Goal: Task Accomplishment & Management: Complete application form

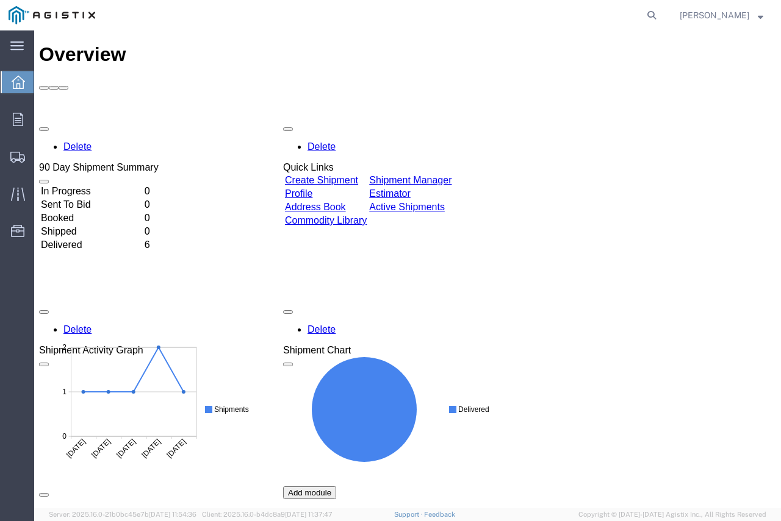
click at [335, 174] on td "Create Shipment" at bounding box center [325, 180] width 83 height 12
click at [338, 175] on link "Create Shipment" at bounding box center [321, 180] width 73 height 10
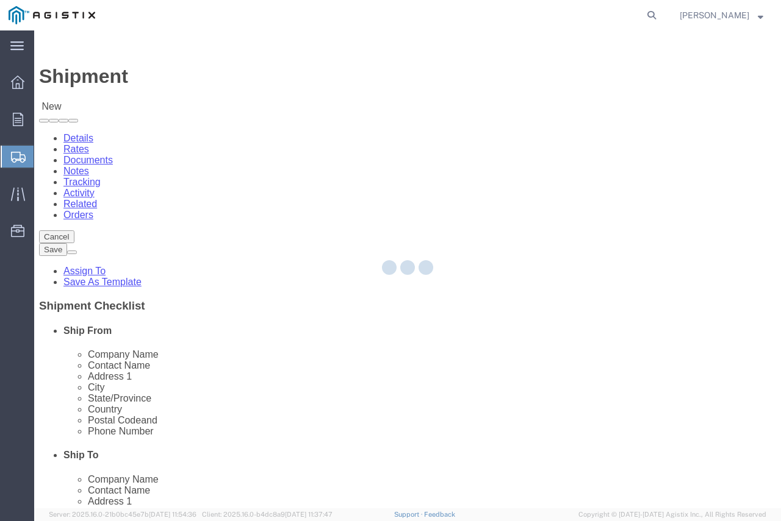
select select
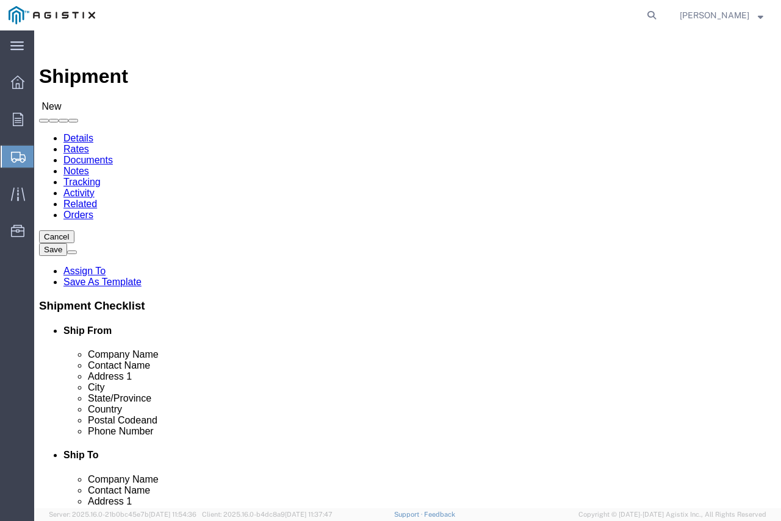
click input "text"
type input "ENE"
click p "- Energy & Process Corp - ([PERSON_NAME]) [STREET_ADDRESS][PERSON_NAME]"
select select
type input "Energy & Process Corp"
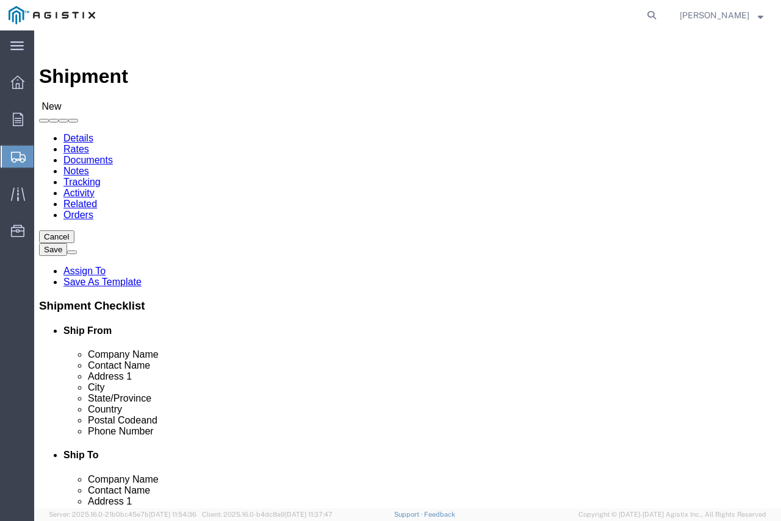
type input "[PERSON_NAME]"
type input "[STREET_ADDRESS]"
type input "[PERSON_NAME]"
type input "30084"
select select "GA"
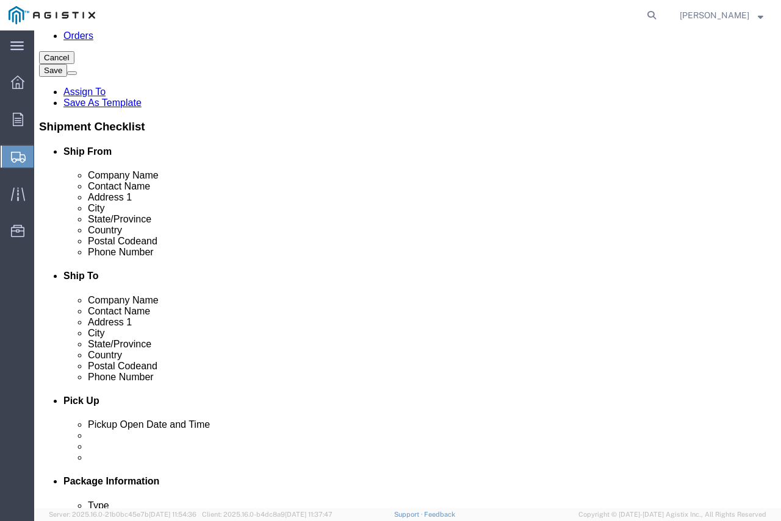
scroll to position [183, 0]
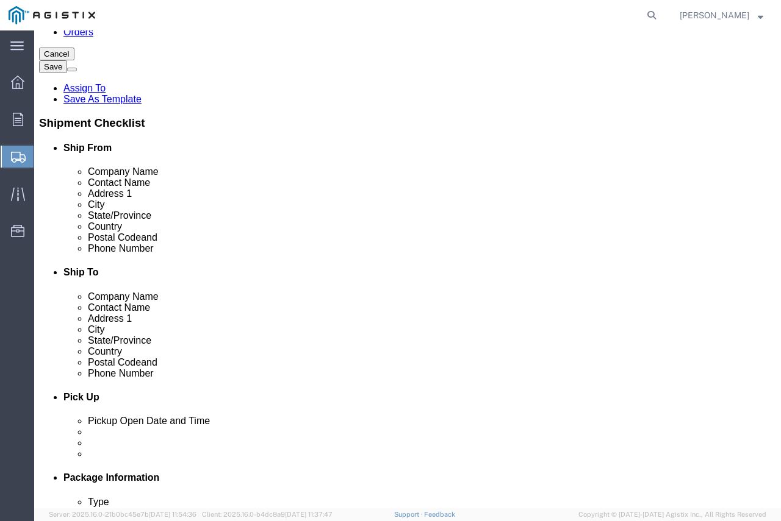
type input "Energy & Process Corp"
click input "text"
type input "7709343101"
click input "text"
type input "[PERSON_NAME][EMAIL_ADDRESS][PERSON_NAME][DOMAIN_NAME]"
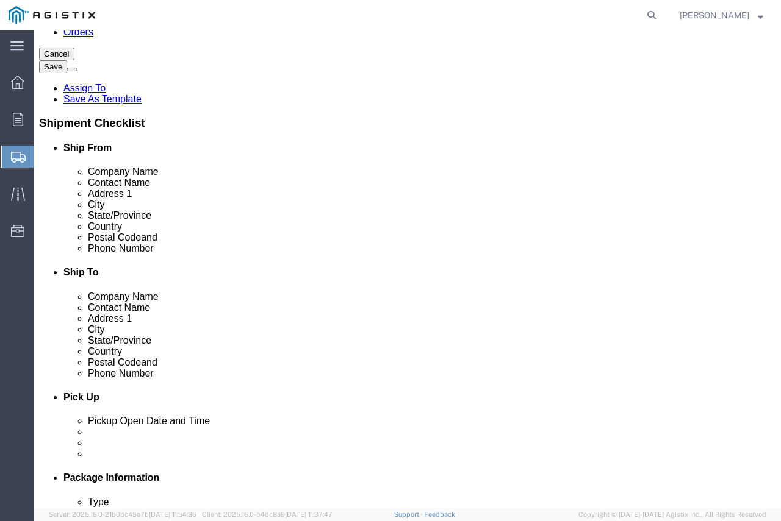
checkbox input "true"
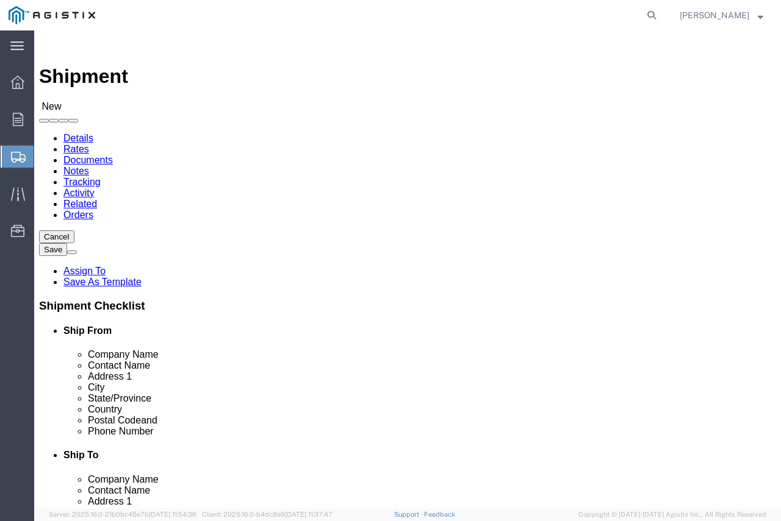
scroll to position [122, 0]
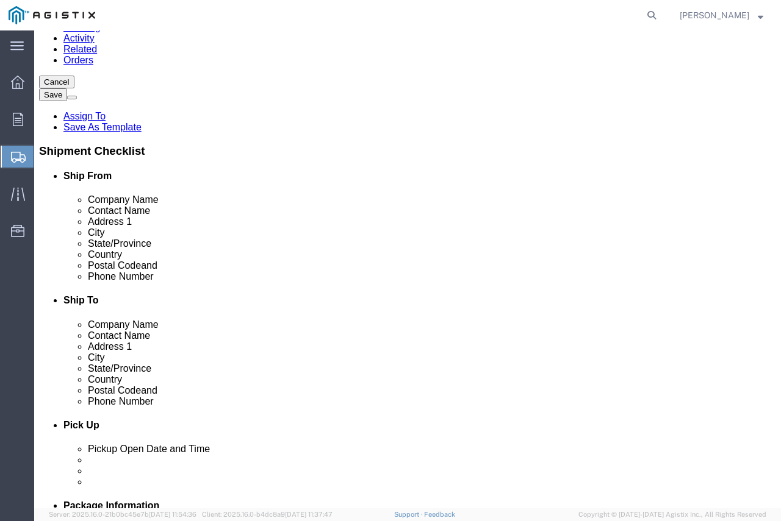
click div "Location My Profile Location (OBSOLETE) [PERSON_NAME] SC - GC TRAILER (OBSOLETE…"
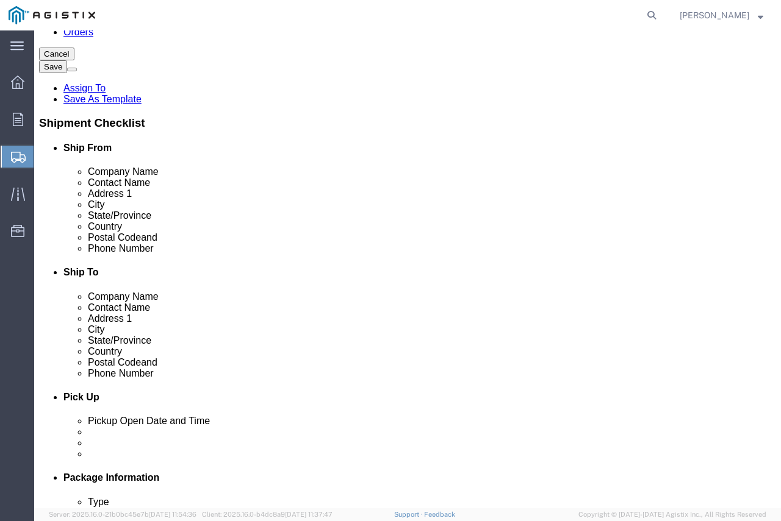
click input "Postal Code"
type input "93401"
click input "text"
select select
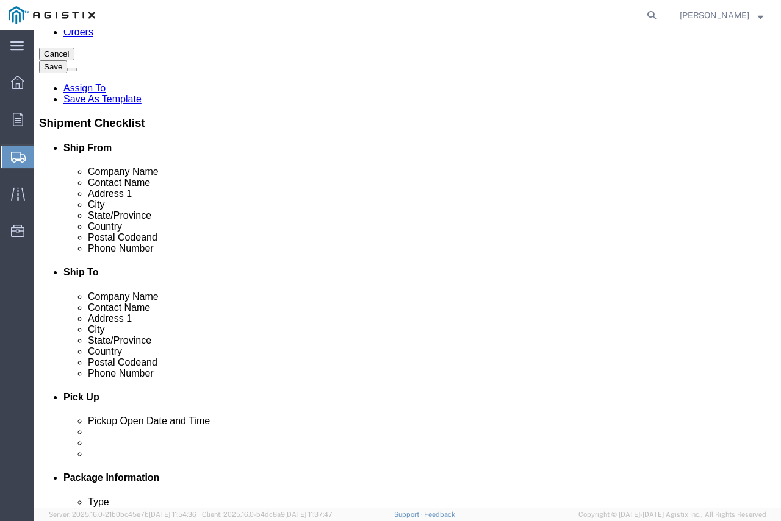
select select "GA"
click input "text"
type input "SAN [PERSON_NAME]"
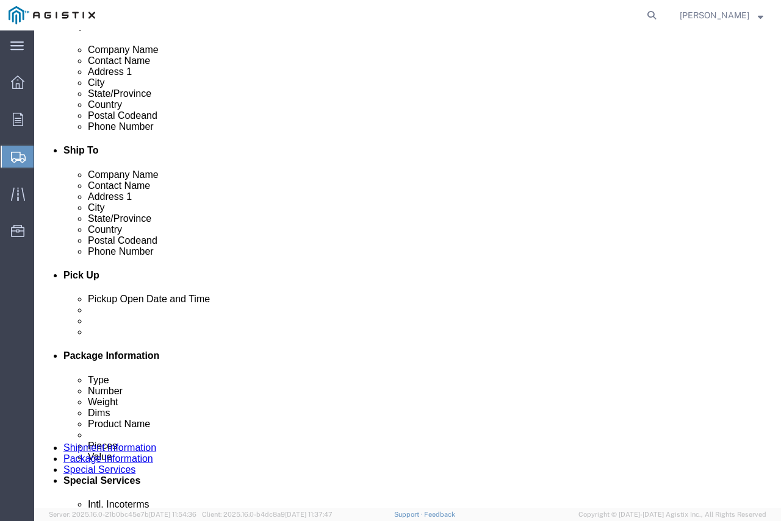
scroll to position [154, 0]
click p "- PG&E - () [STREET_ADDRESS]"
select select
type input "PG&E"
type input "[STREET_ADDRESS]"
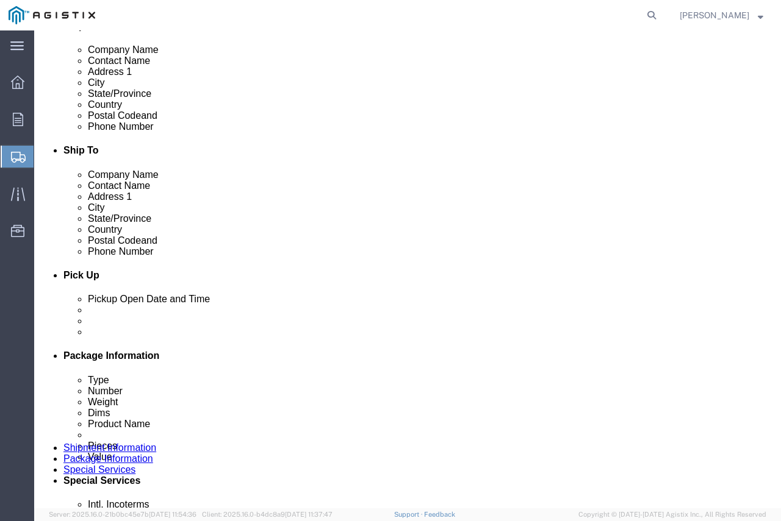
type input "[GEOGRAPHIC_DATA][PERSON_NAME]"
select select "CA"
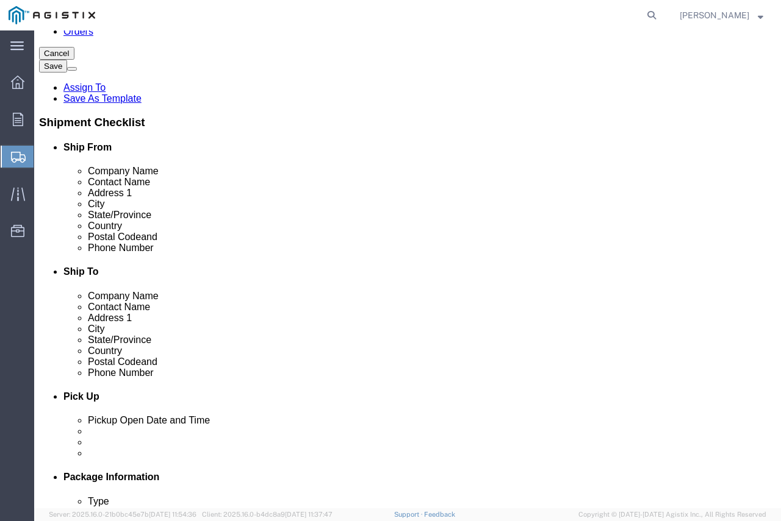
scroll to position [183, 0]
type input "[GEOGRAPHIC_DATA][PERSON_NAME]"
select select
click input "text"
type input "[PERSON_NAME]"
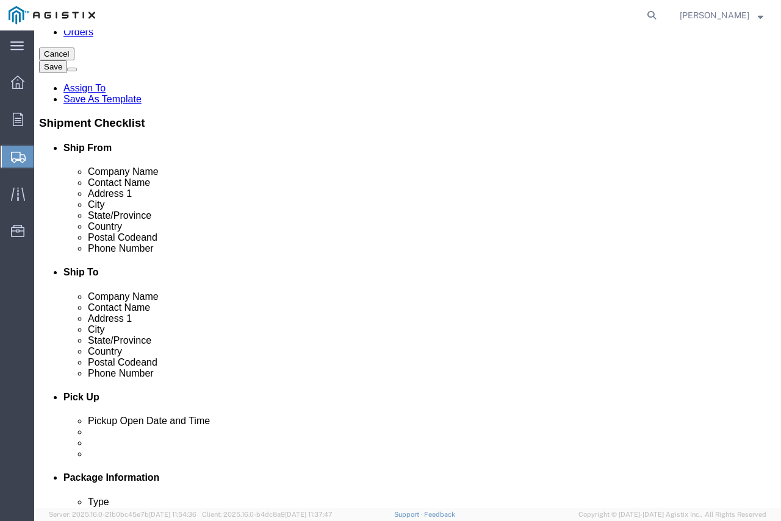
click input "text"
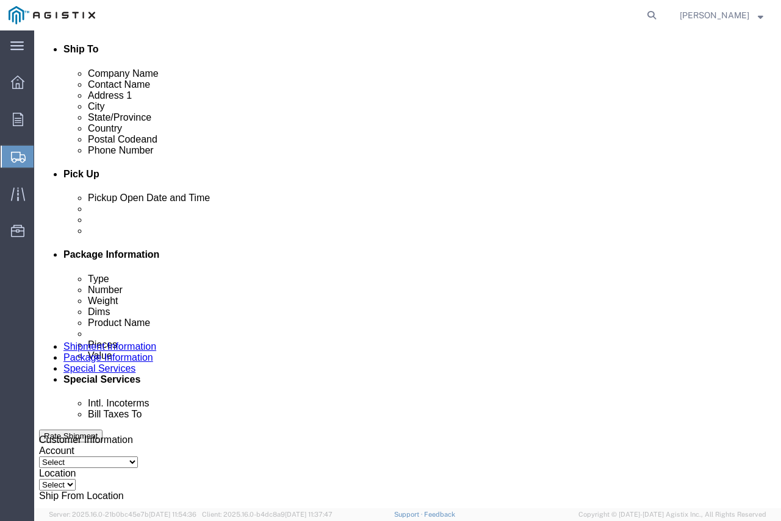
scroll to position [427, 0]
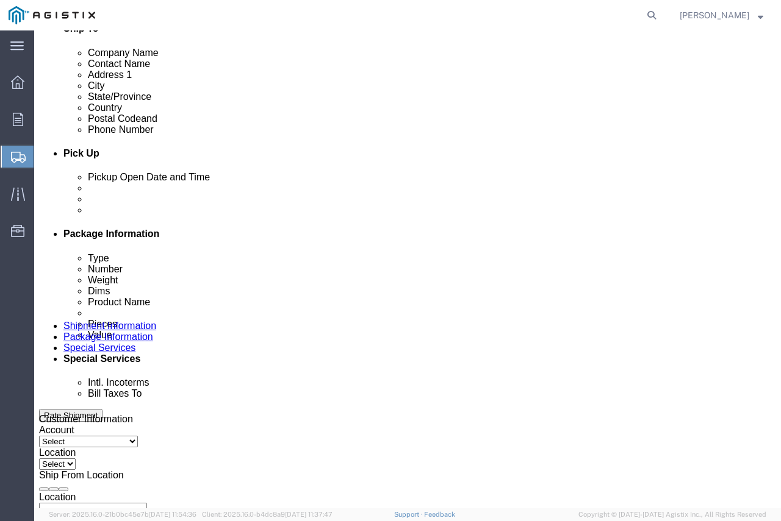
type input "[PHONE_NUMBER]"
click div "[DATE] 11:00 AM"
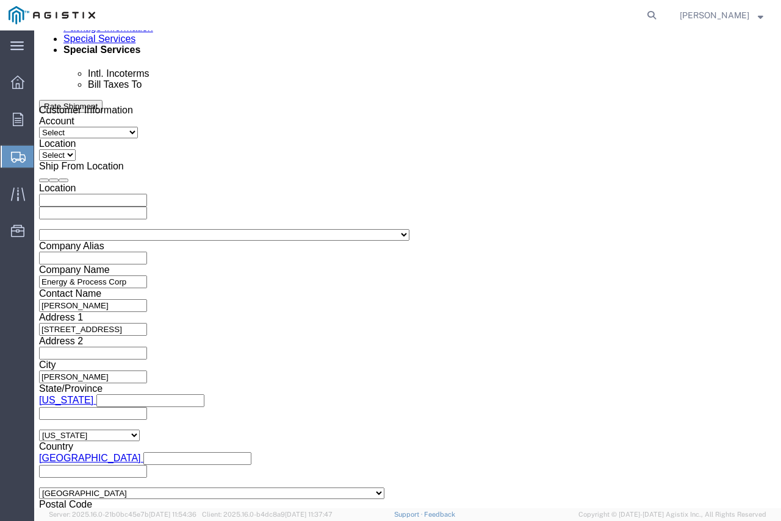
click input "11:00 AM"
click input "12:00 AM"
type input "12:00 PM"
click button "Apply"
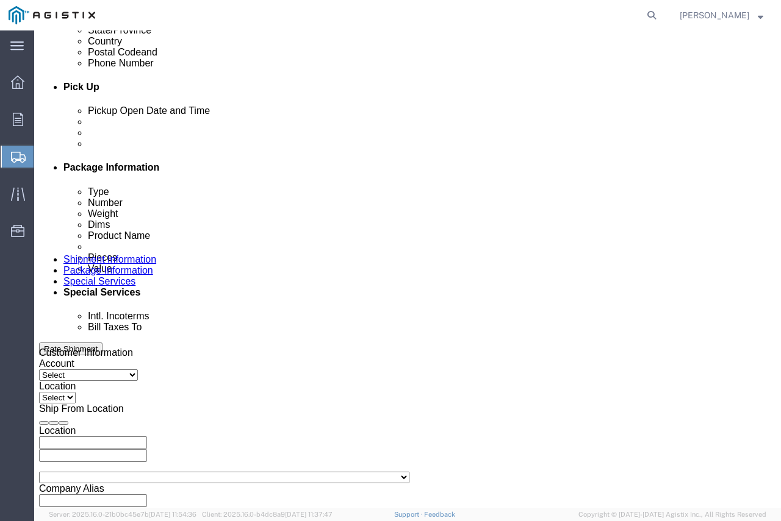
scroll to position [492, 0]
click div "[DATE] 1:00 PM"
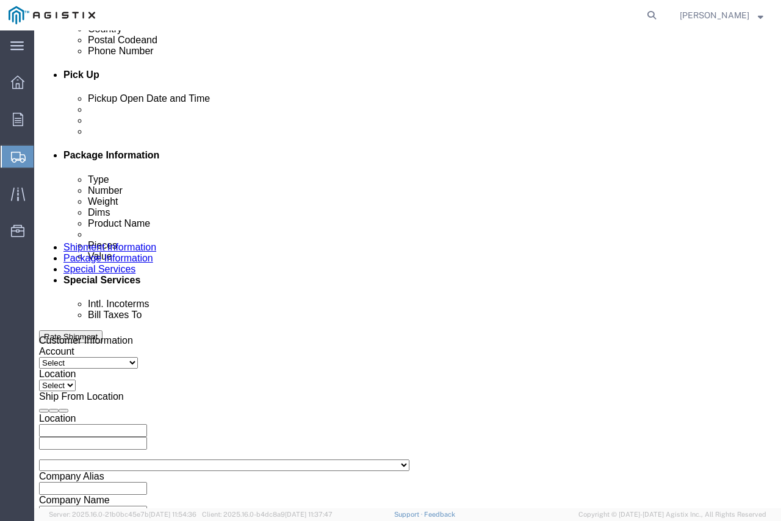
type input "5:00 PM"
click button "Apply"
click div
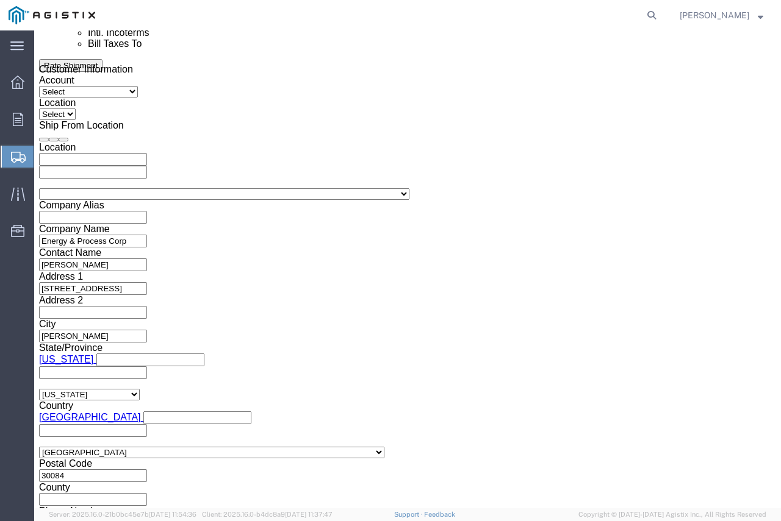
click button "Apply"
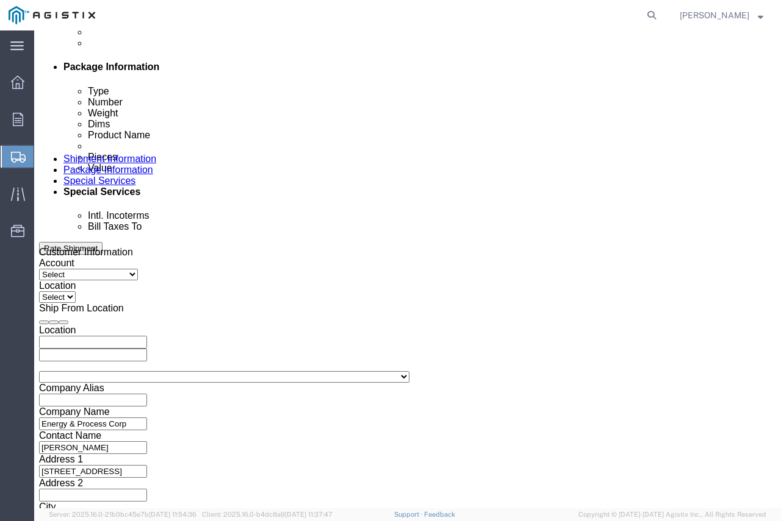
click div "[DATE] 6:00 PM"
click input "9:00 PM"
type input "9:00 AM"
click button "Apply"
click div
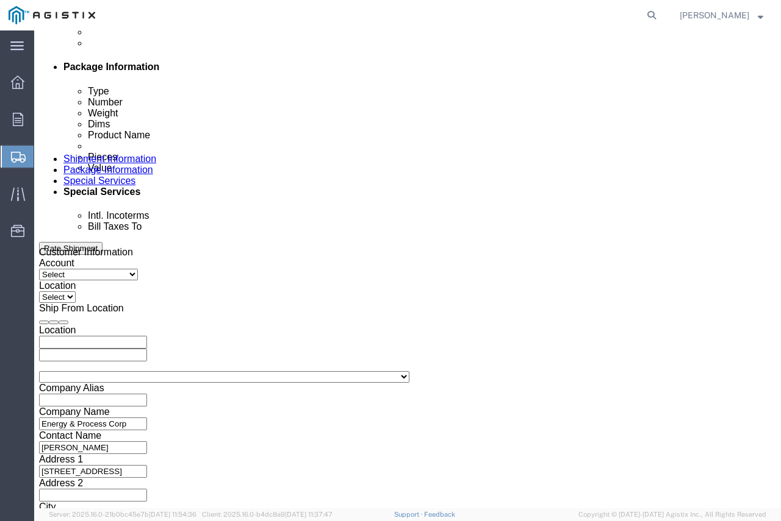
type input "3:00 PM"
click button "Apply"
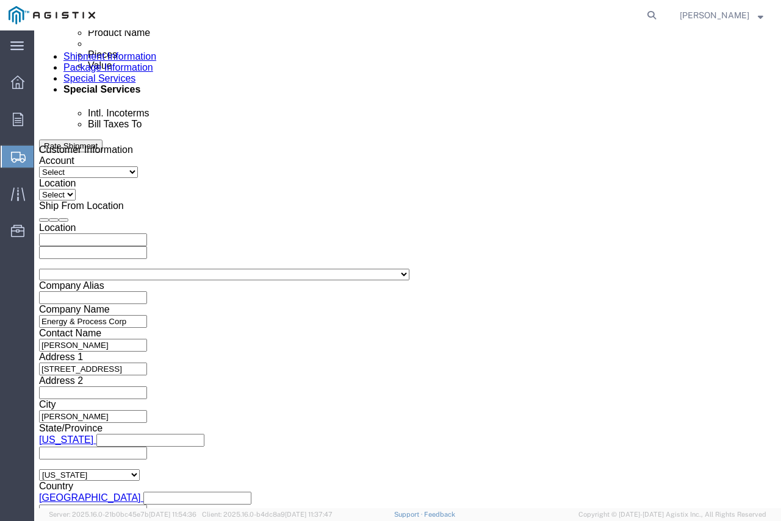
scroll to position [777, 0]
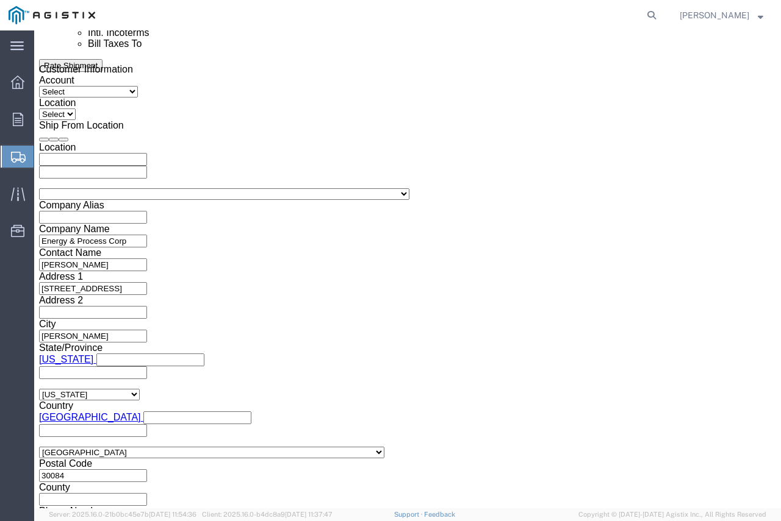
click input "text"
type input "3501414373"
click button "Add reference"
click select "Select Account Type Activity ID Airline Appointment Number ASN Batch Request # …"
select select "CUSTREF"
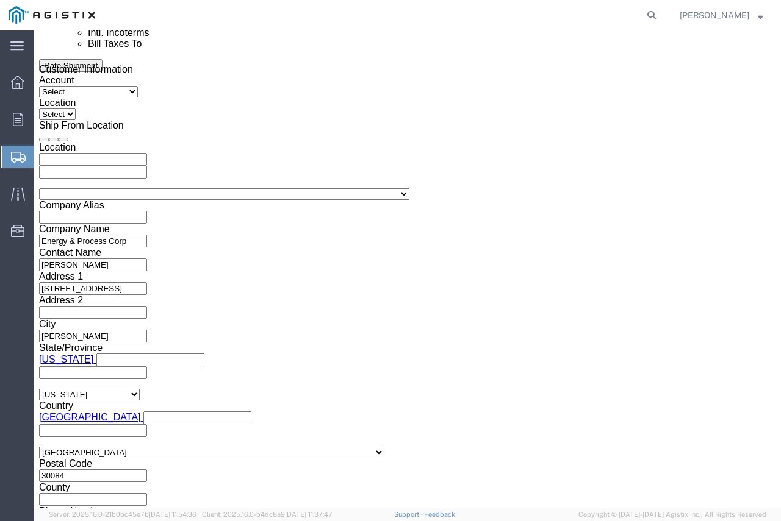
click select "Select Account Type Activity ID Airline Appointment Number ASN Batch Request # …"
click input "text"
type input "3501404182"
click button "Continue"
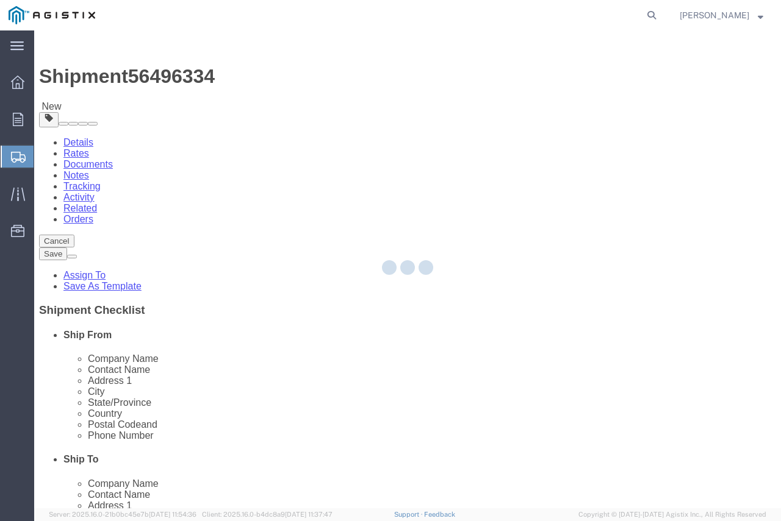
select select "CBOX"
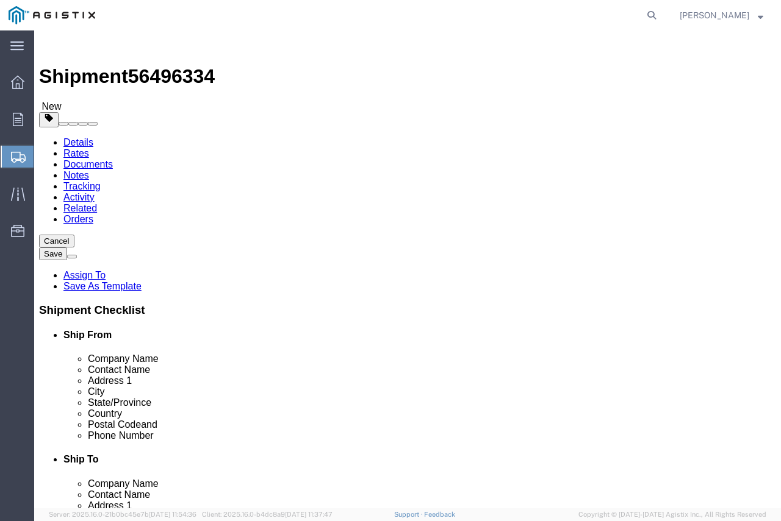
click input "text"
type input "4"
type input "30"
type input "10"
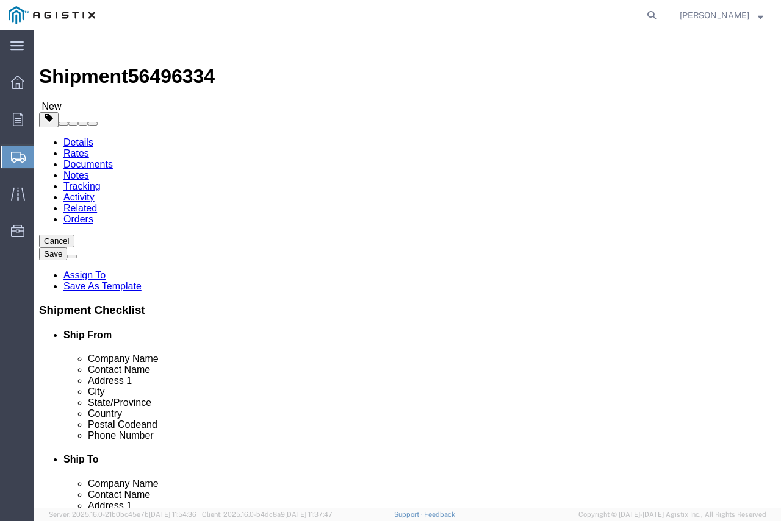
click input "0.00"
type input "300.00"
click link "Add Content"
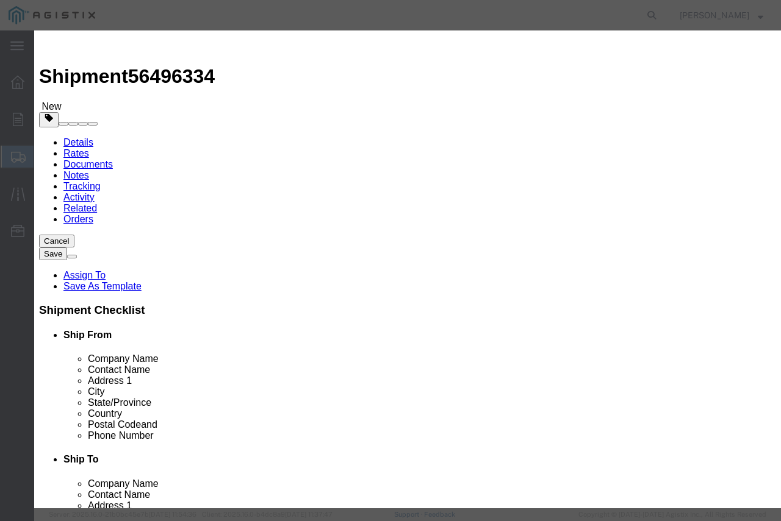
click input "text"
type input "STEEL FLANGES"
click input "0"
type input "16"
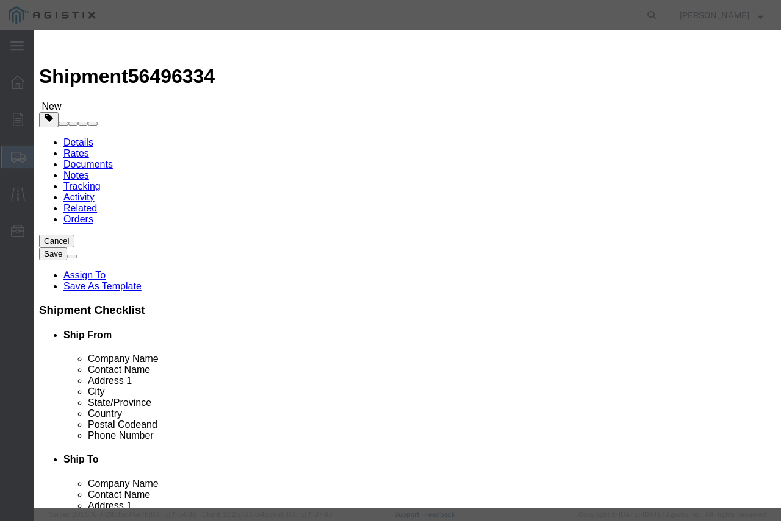
drag, startPoint x: 202, startPoint y: 143, endPoint x: 189, endPoint y: 137, distance: 14.2
click input "text"
type input "20,205"
click select "Select 50 55 60 65 70 85 92.5 100 125 175 250 300 400"
select select "50"
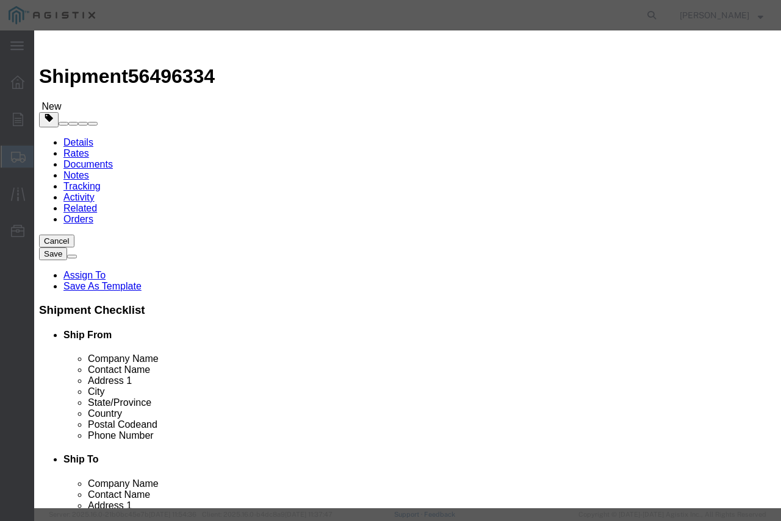
click select "Select 50 55 60 65 70 85 92.5 100 125 175 250 300 400"
click button "Save & Add Another"
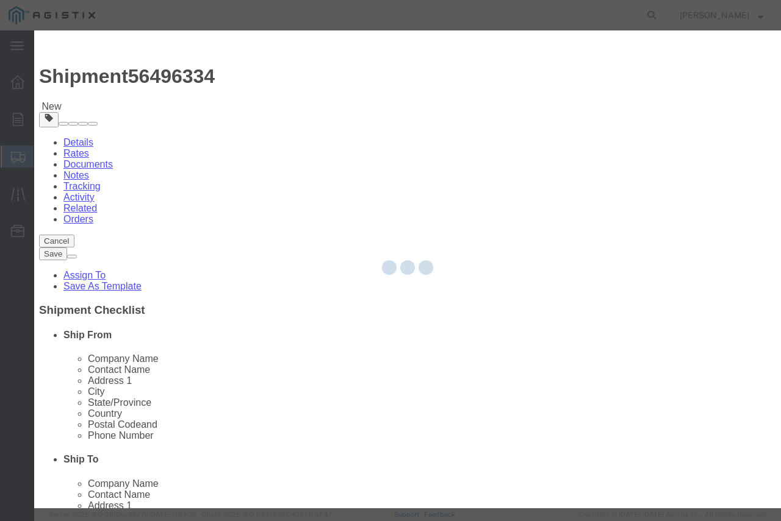
select select "EA"
select select "USD"
select select
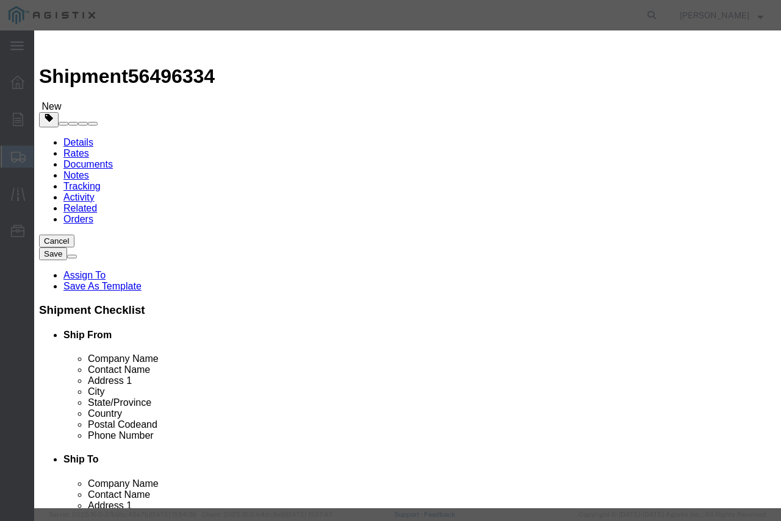
click input "text"
type input "STEEL FLANGES"
click button "Close"
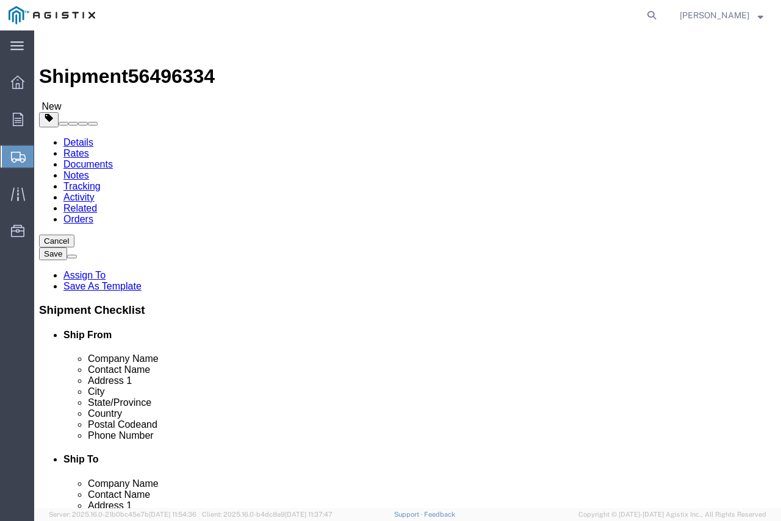
click link "Add Content"
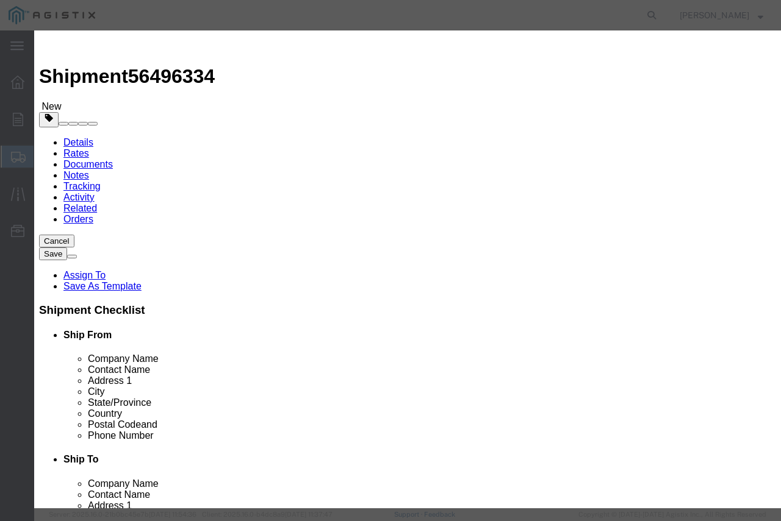
click button "button"
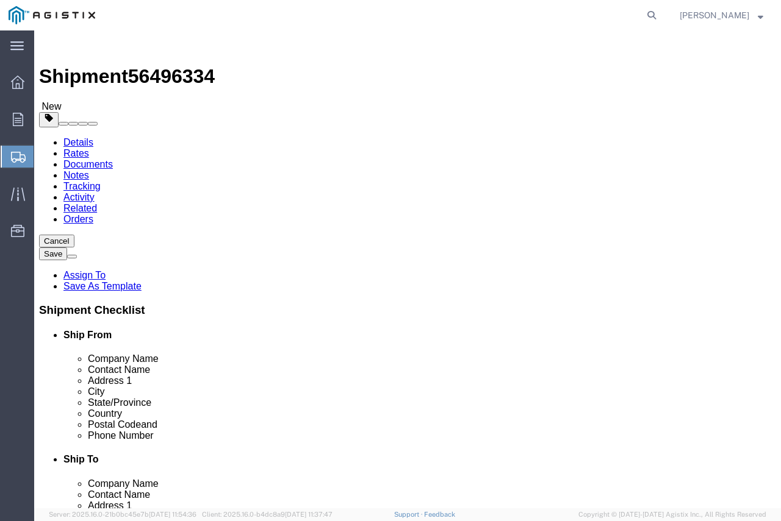
click icon
click button "Add package"
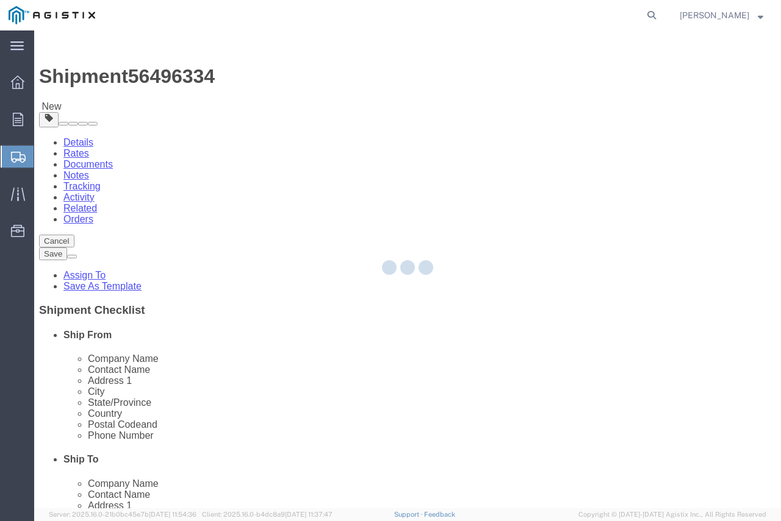
select select "CBOX"
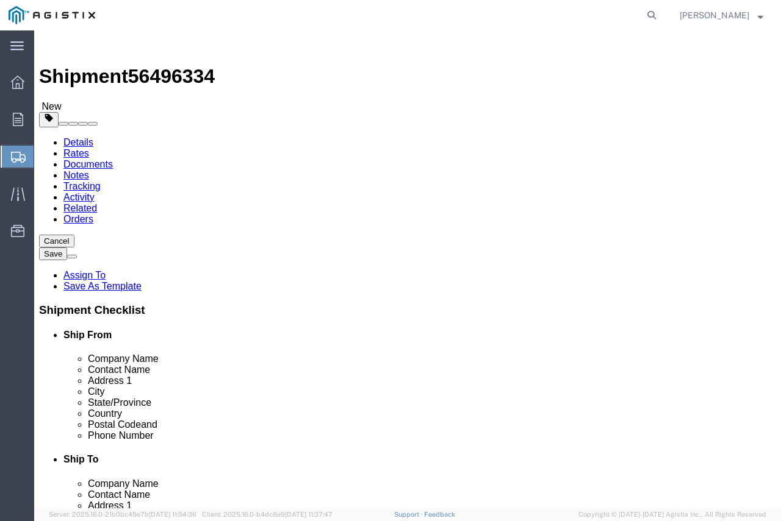
click select "Select Bale(s) Basket(s) Bolt(s) Bottle(s) Buckets Bulk Bundle(s) Can(s) Cardbo…"
select select "SKID"
click select "Select Bale(s) Basket(s) Bolt(s) Bottle(s) Buckets Bulk Bundle(s) Can(s) Cardbo…"
click div "Package Type Select Bale(s) Basket(s) Bolt(s) Bottle(s) Buckets Bulk Bundle(s) …"
click select "Select Bale(s) Basket(s) Bolt(s) Bottle(s) Buckets Bulk Bundle(s) Can(s) Cardbo…"
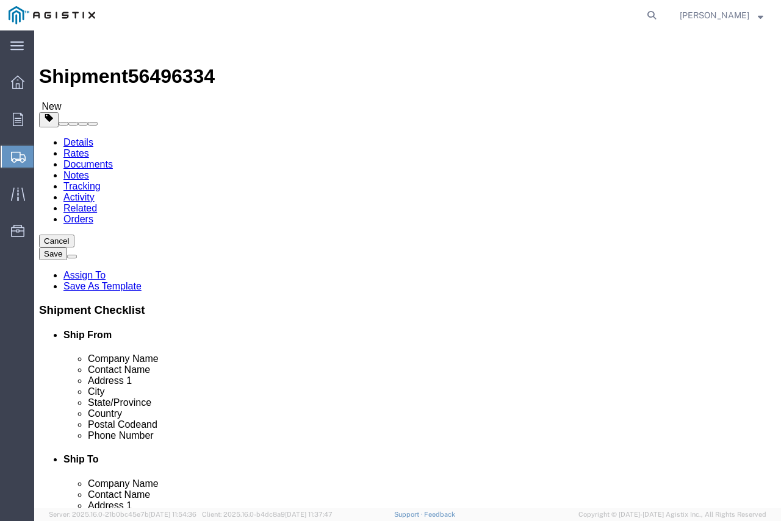
select select "SKID"
click select "Select Bale(s) Basket(s) Bolt(s) Bottle(s) Buckets Bulk Bundle(s) Can(s) Cardbo…"
click input "text"
type input "20"
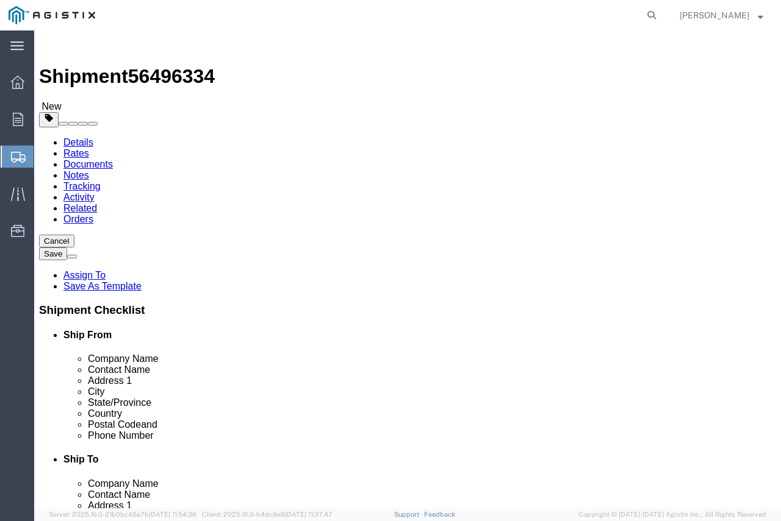
type input "10"
click input "20"
type input "24"
click input "20"
type input "24"
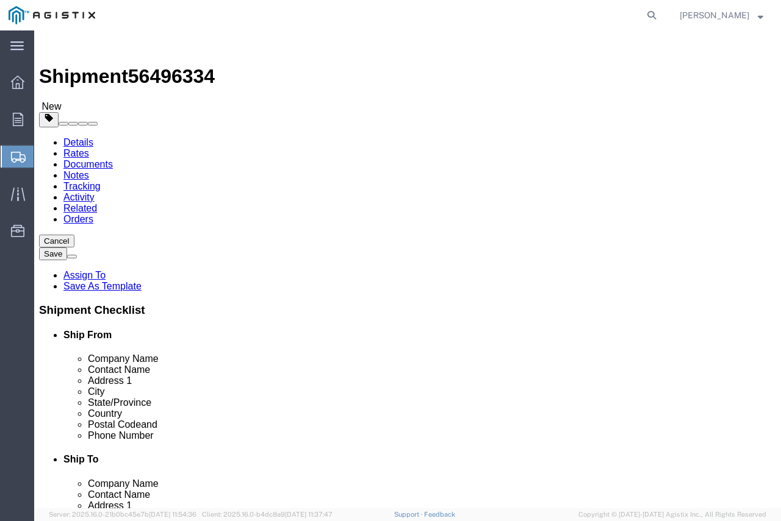
click input "0.00"
type input "10,400.00"
click link "Add Content"
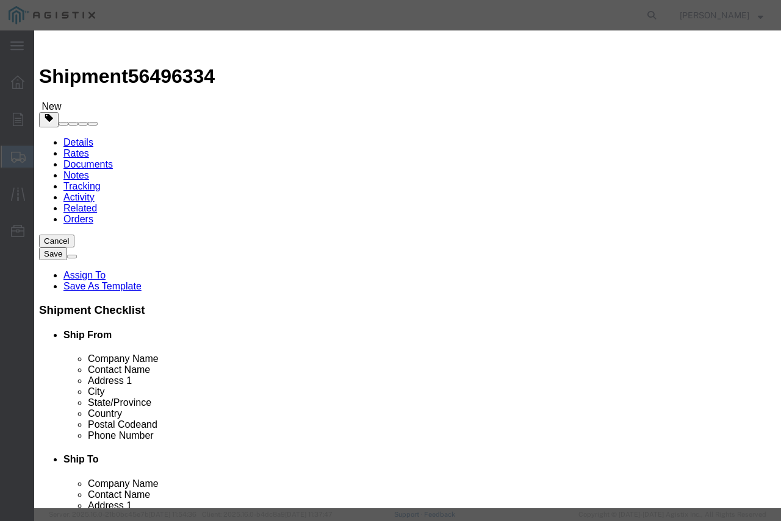
click input "text"
type input "STEEL FLANGES"
click input "0"
type input "2"
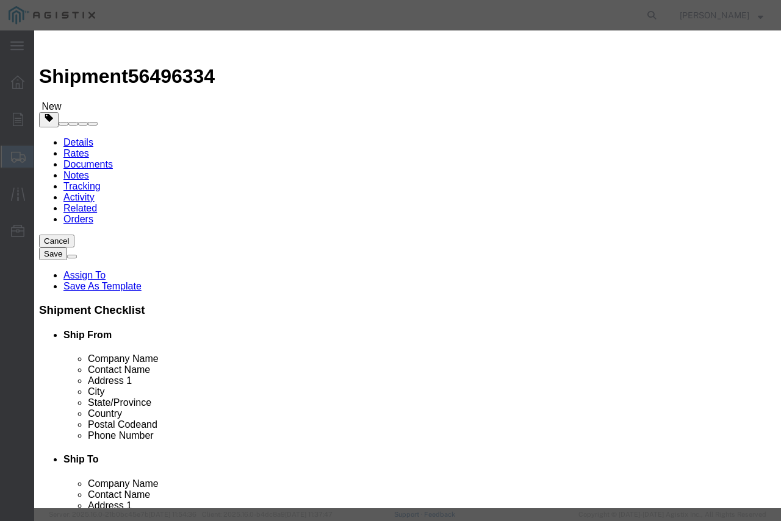
click input "text"
type input "10,400"
click select "Select 50 55 60 65 70 85 92.5 100 125 175 250 300 400"
select select "50"
click select "Select 50 55 60 65 70 85 92.5 100 125 175 250 300 400"
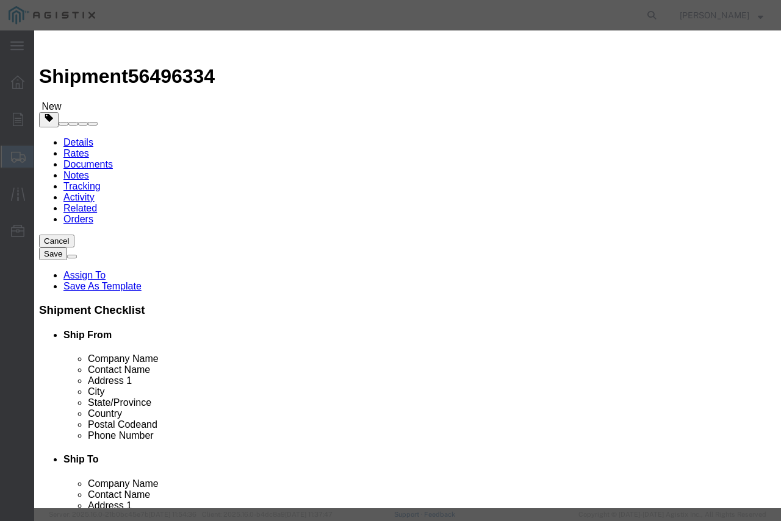
click button "Save & Close"
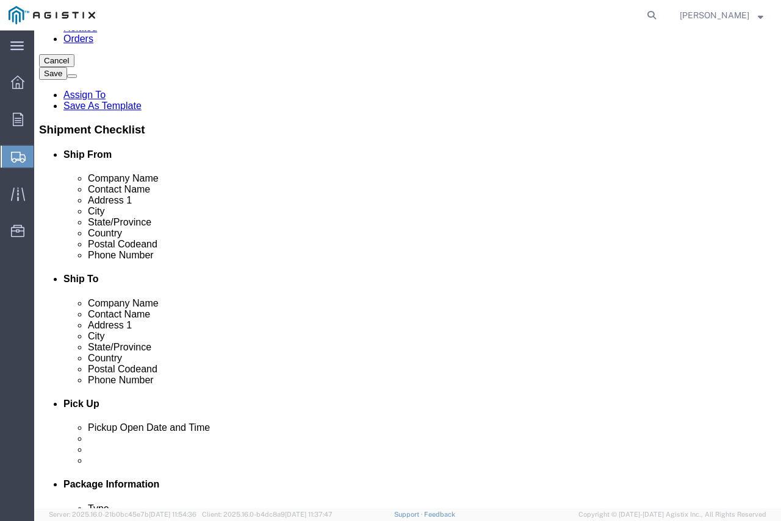
scroll to position [185, 0]
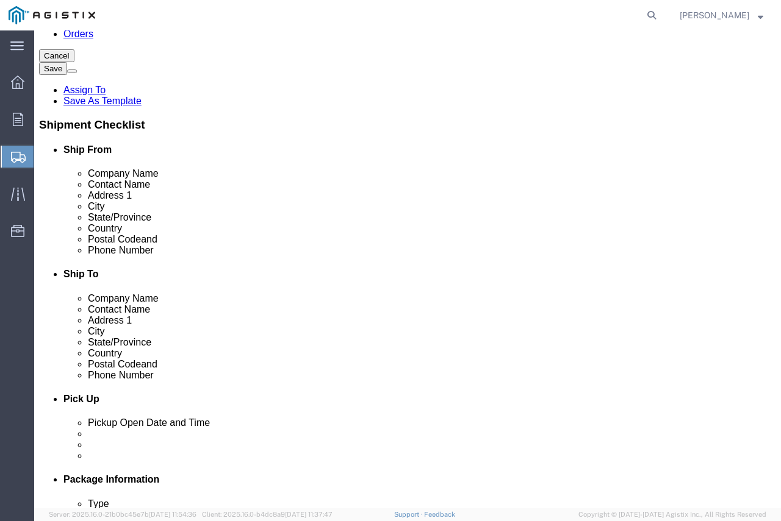
click button "Continue"
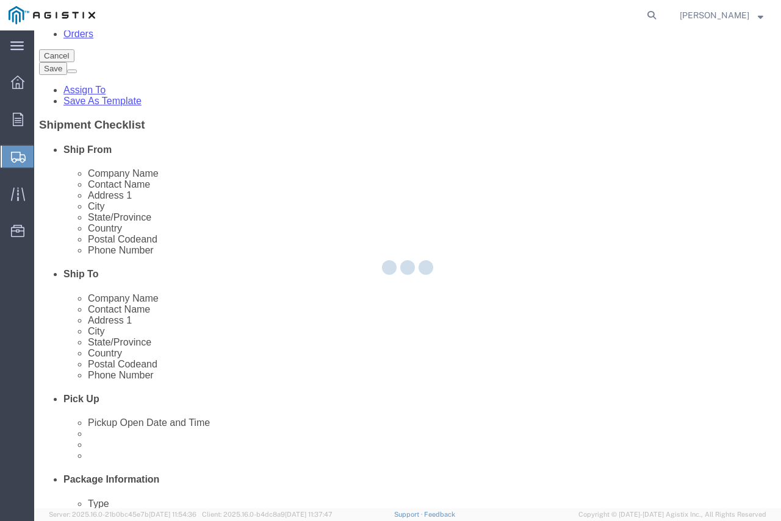
select select
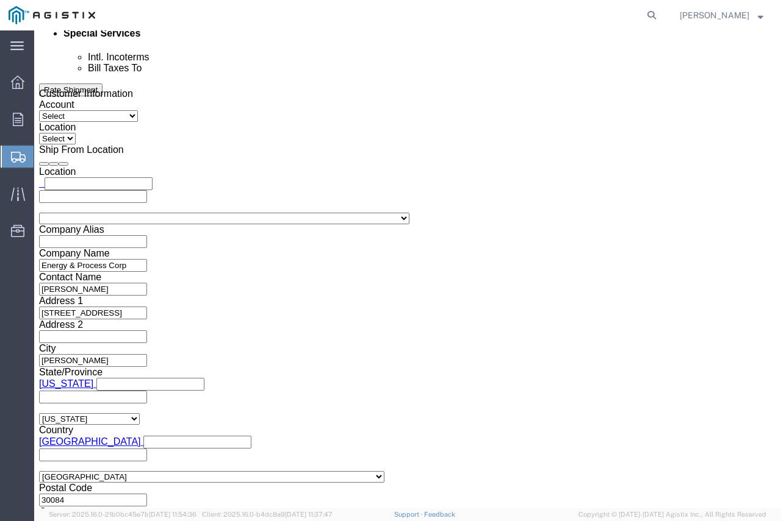
scroll to position [778, 0]
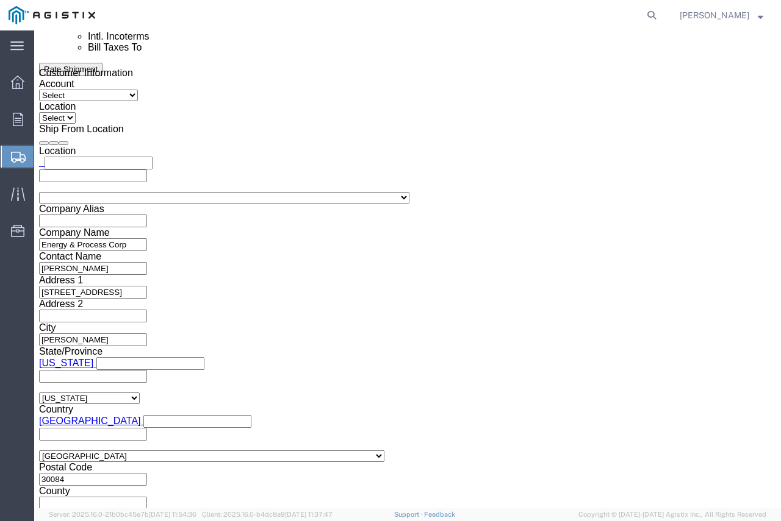
click button "Rate Shipment"
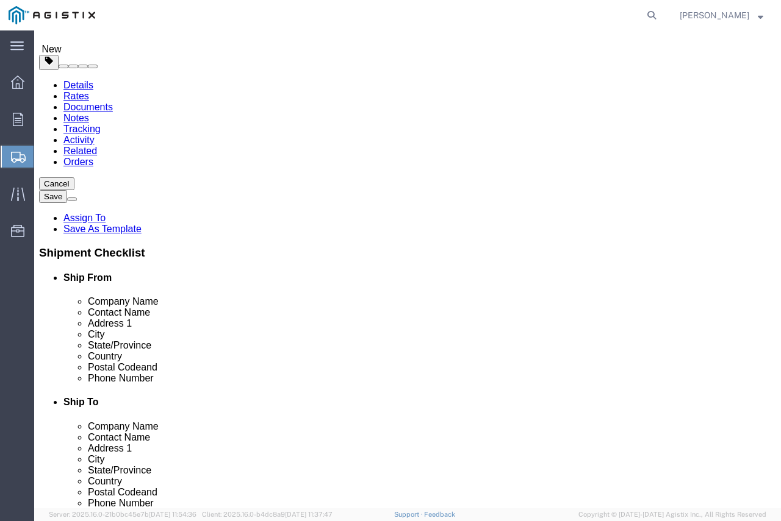
scroll to position [0, 0]
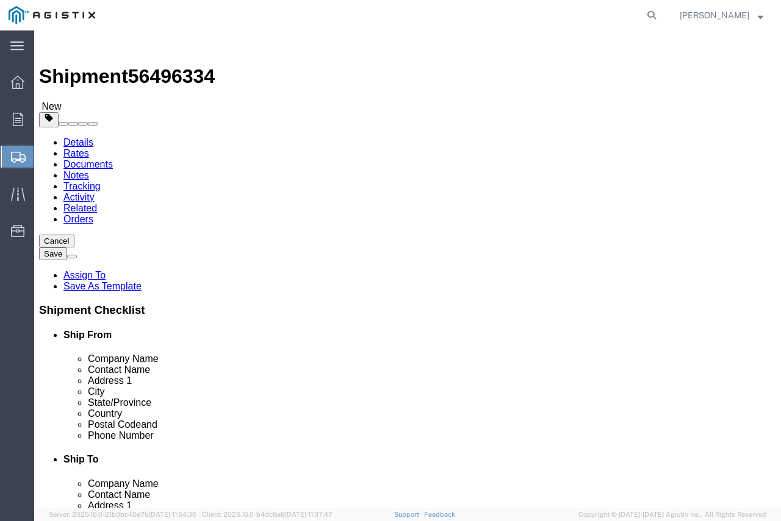
click icon
click select "Select"
click select "Select Energy & Process Corp PG&E"
select select "9596"
click select "Select Energy & Process Corp PG&E"
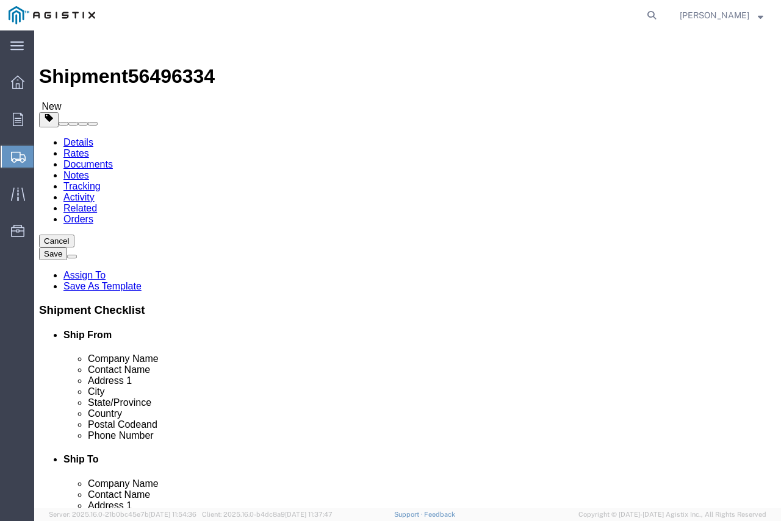
click div "Account Select Energy & Process Corp PG&E Location Select"
select select "PURCHORD"
select select
click div "Account Select Energy & Process Corp PG&E Location Select"
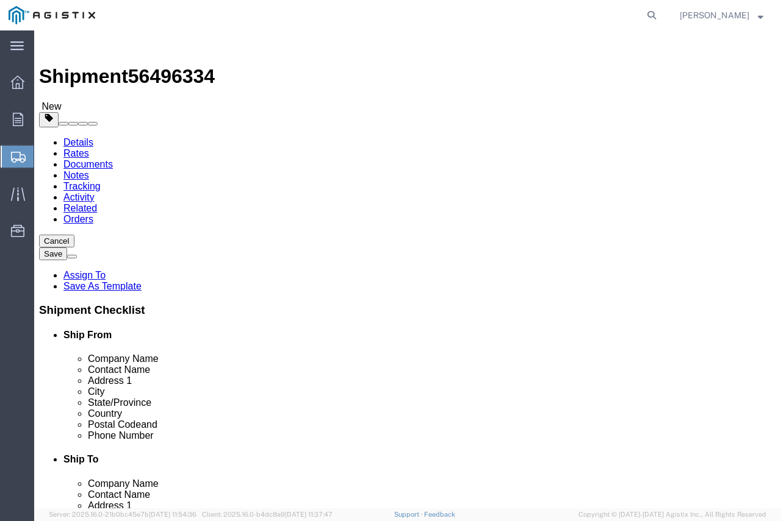
click select "Select All Others [GEOGRAPHIC_DATA] [GEOGRAPHIC_DATA] [GEOGRAPHIC_DATA] [GEOGRA…"
select select "23082"
click select "Select All Others [GEOGRAPHIC_DATA] [GEOGRAPHIC_DATA] [GEOGRAPHIC_DATA] [GEOGRA…"
click button "Rate Shipment"
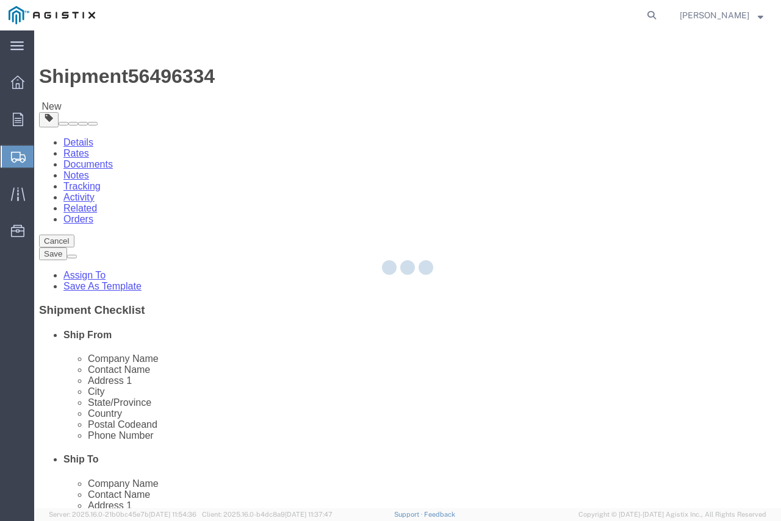
select select
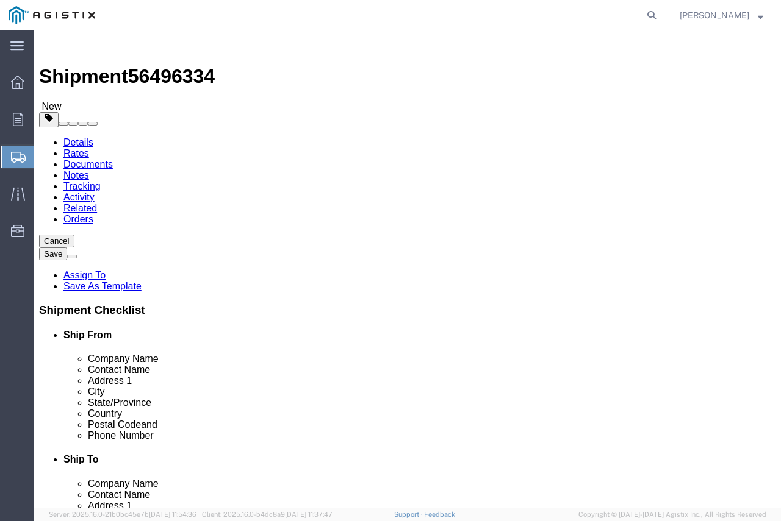
scroll to position [235, 0]
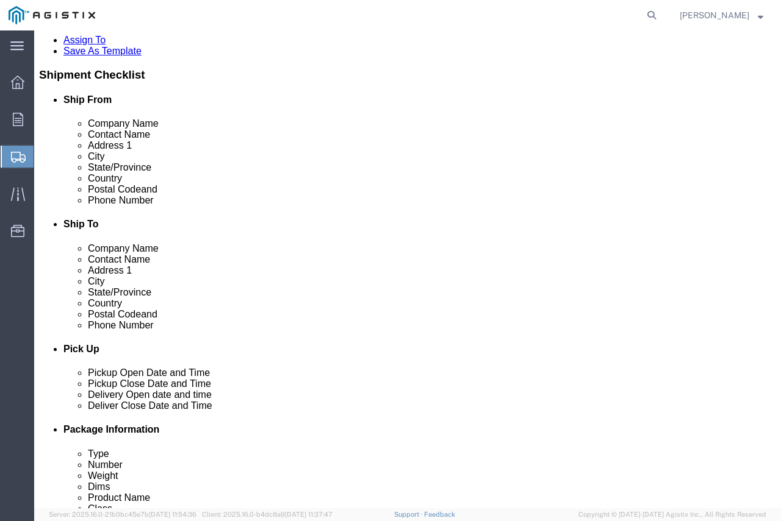
click button "Continue"
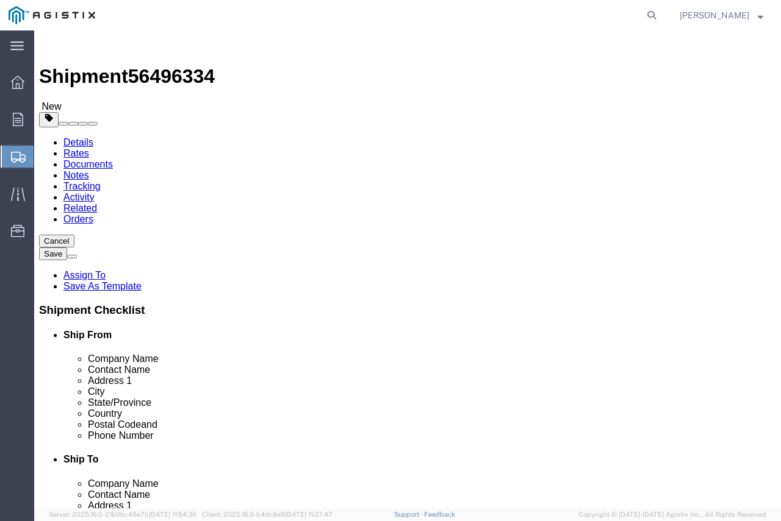
scroll to position [109, 0]
click li "Value"
drag, startPoint x: 662, startPoint y: 404, endPoint x: 634, endPoint y: 349, distance: 62.2
click span "Product Name"
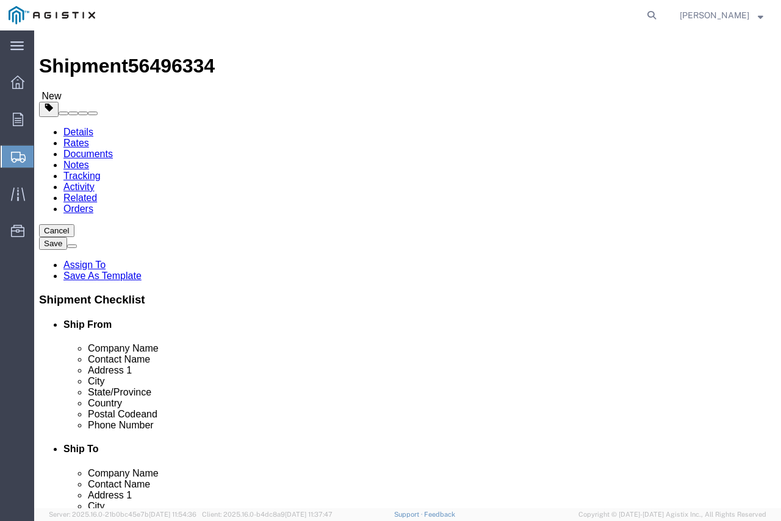
scroll to position [0, 0]
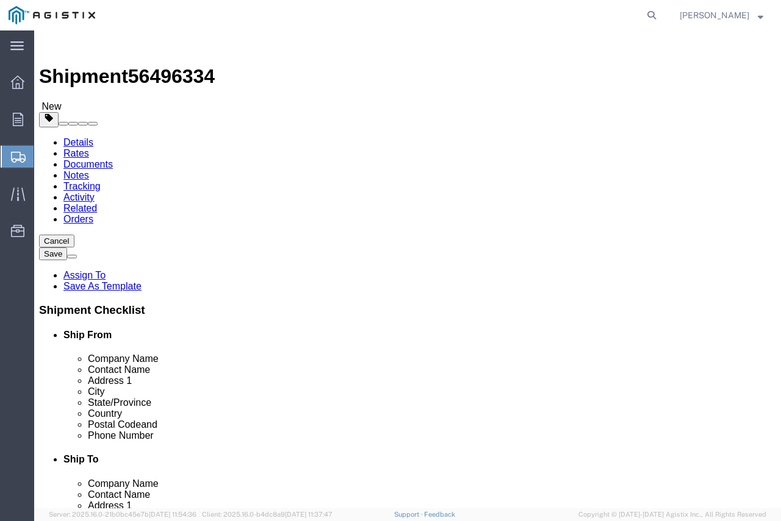
click li "Package 2: Weight is required"
click link "Package Information"
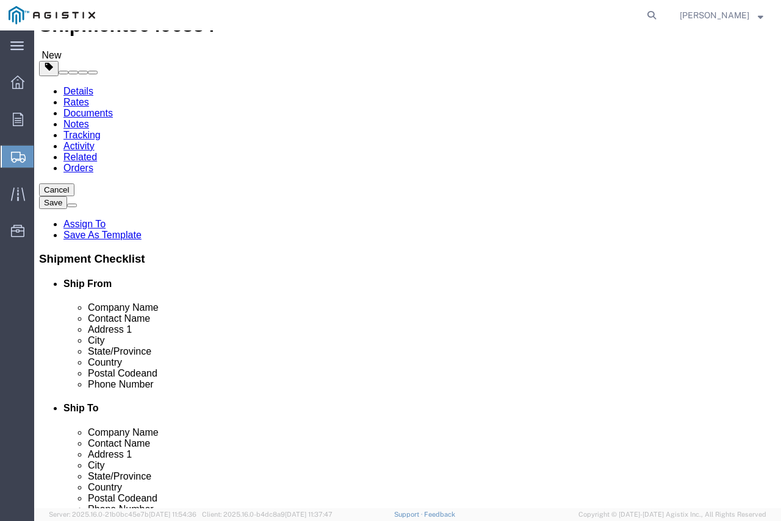
scroll to position [122, 0]
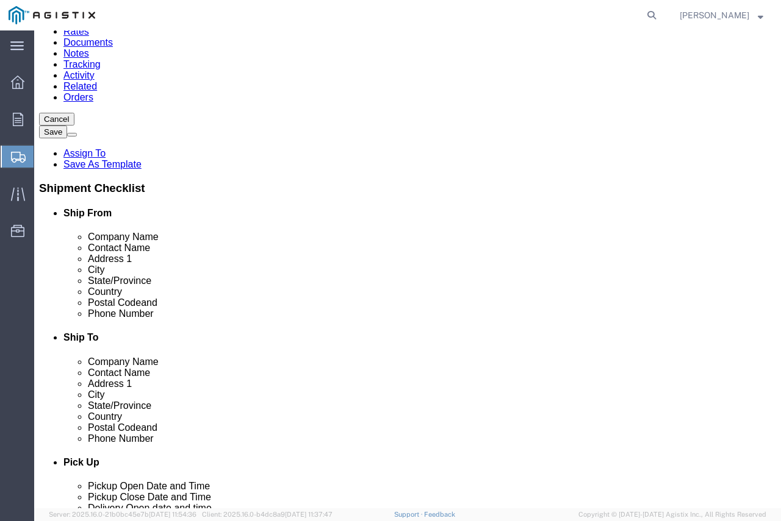
click input "0.00"
type input "106"
click button "Rate Shipment"
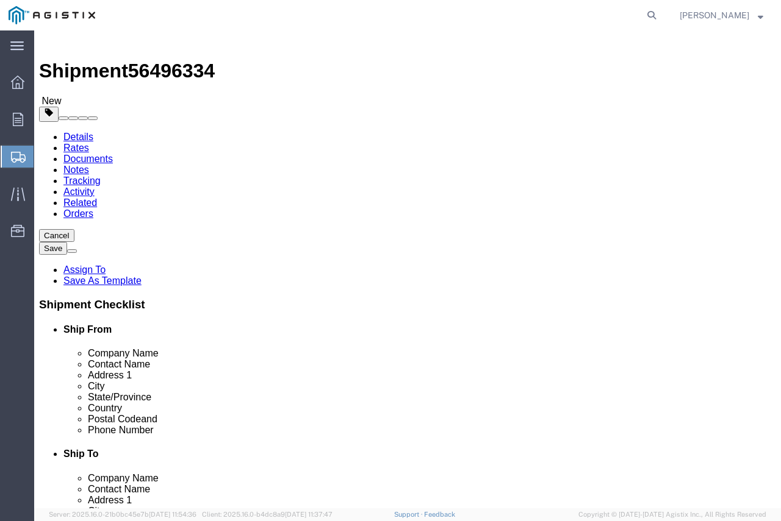
scroll to position [0, 0]
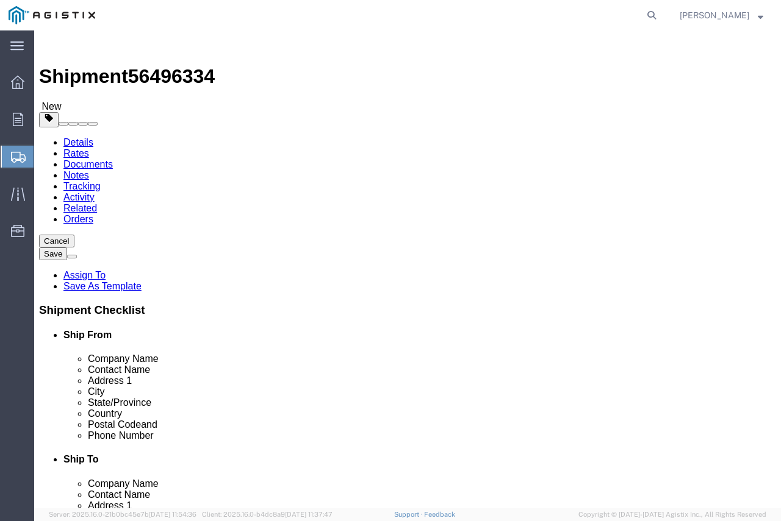
click select "Select Bulk Bundle(s) Cardboard Box(es) Carton(s) Crate(s) Drum(s) (Fiberboard)…"
select select "PSNS"
click select "Select Bulk Bundle(s) Cardboard Box(es) Carton(s) Crate(s) Drum(s) (Fiberboard)…"
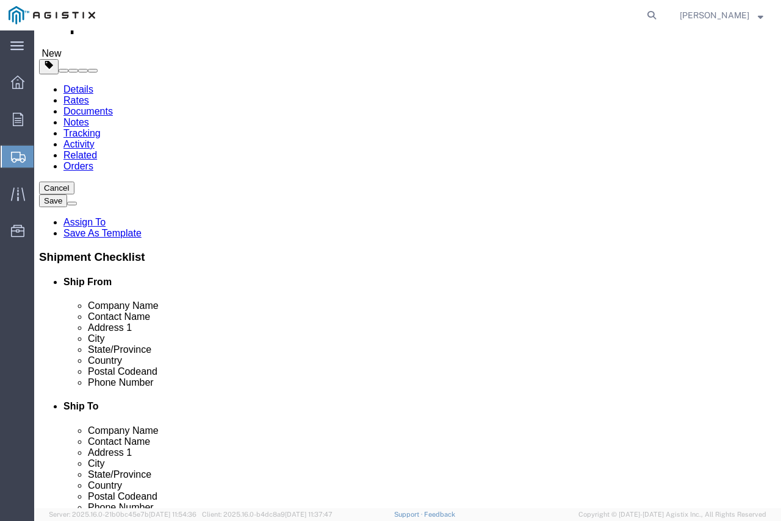
scroll to position [52, 0]
click select "Select Bulk Bundle(s) Cardboard Box(es) Carton(s) Crate(s) Drum(s) (Fiberboard)…"
select select "PSNS"
click select "Select Bulk Bundle(s) Cardboard Box(es) Carton(s) Crate(s) Drum(s) (Fiberboard)…"
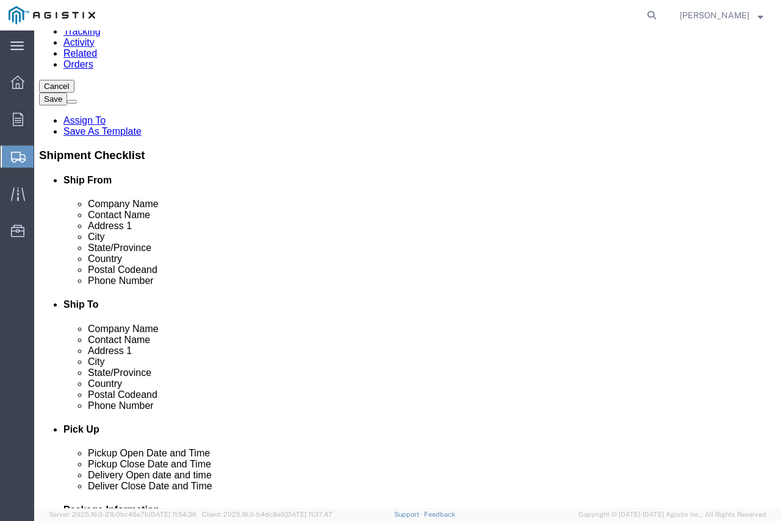
scroll to position [174, 0]
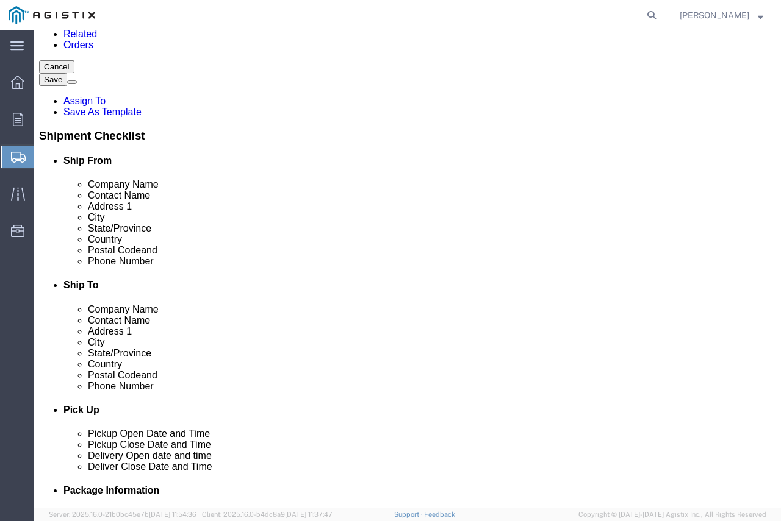
click button "Rate Shipment"
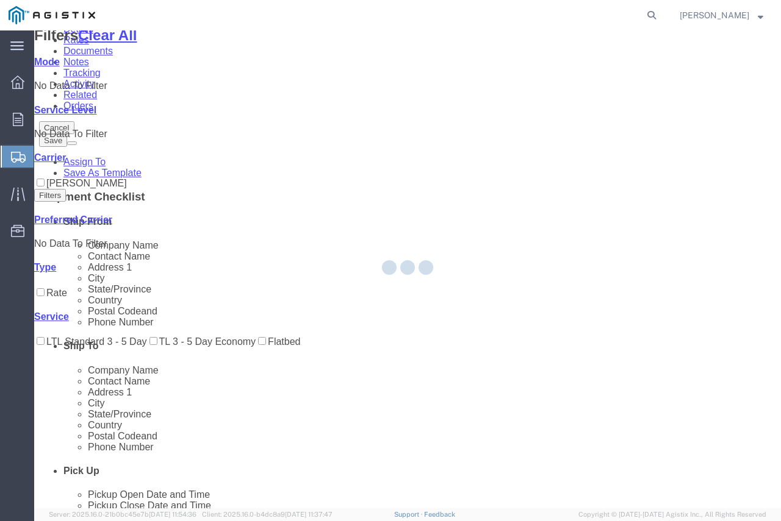
scroll to position [0, 0]
